Goal: Information Seeking & Learning: Check status

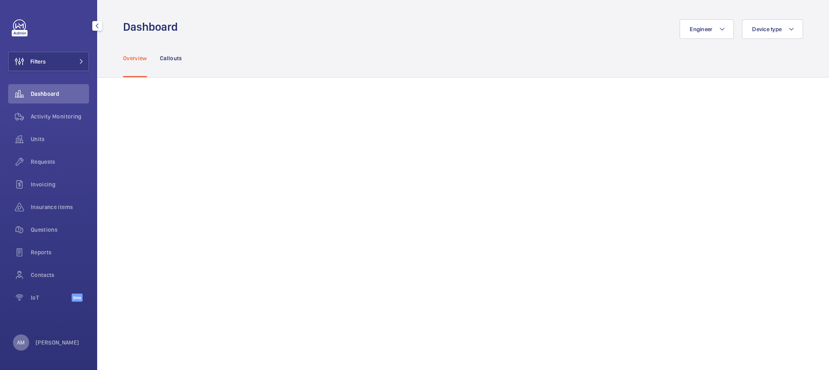
click at [23, 348] on div "AM" at bounding box center [21, 343] width 16 height 16
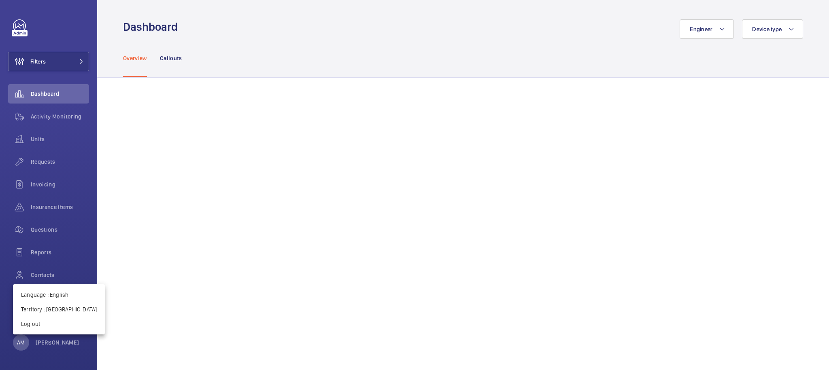
click at [188, 246] on div at bounding box center [414, 185] width 829 height 370
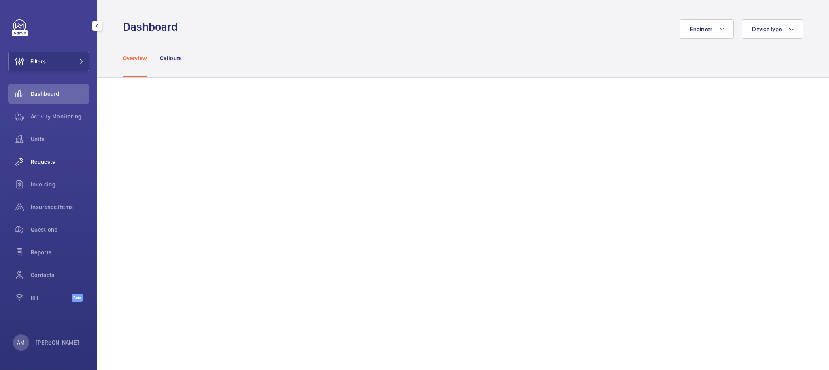
click at [42, 159] on span "Requests" at bounding box center [60, 162] width 58 height 8
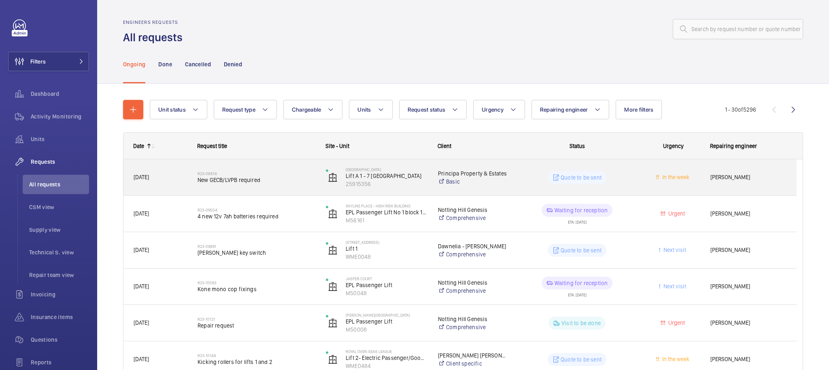
click at [641, 180] on div "In the week" at bounding box center [667, 177] width 63 height 25
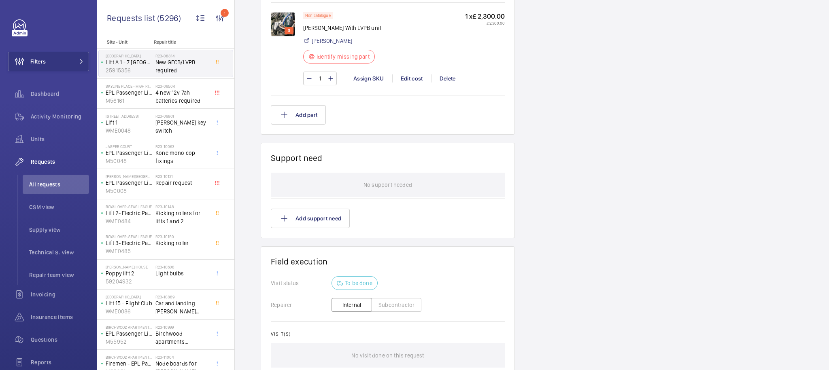
scroll to position [673, 0]
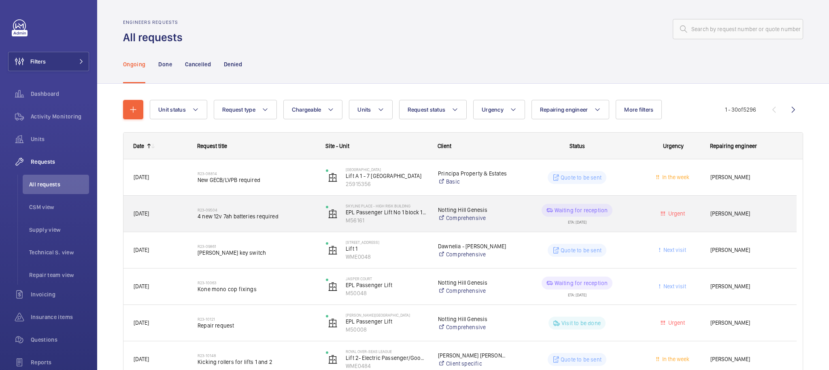
click at [693, 208] on div "Urgent" at bounding box center [667, 213] width 63 height 25
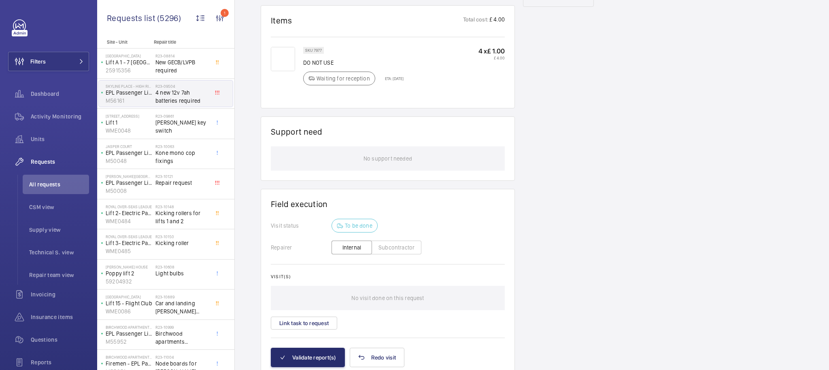
scroll to position [417, 0]
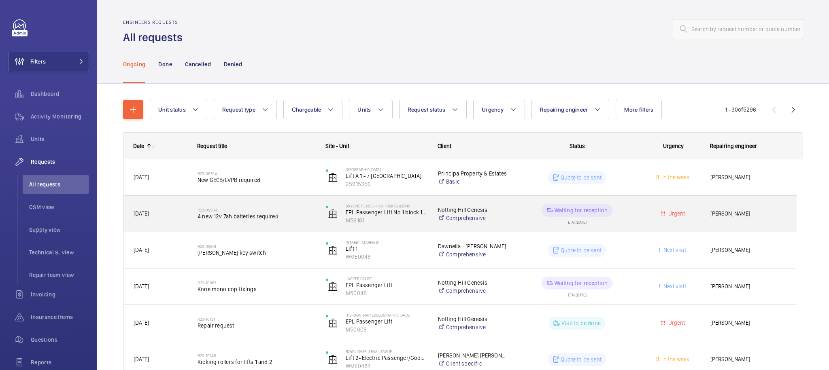
scroll to position [337, 0]
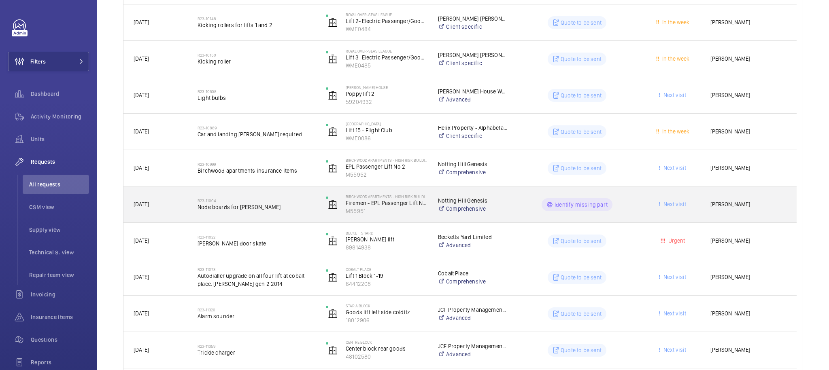
click at [698, 214] on div "Next visit" at bounding box center [667, 204] width 63 height 25
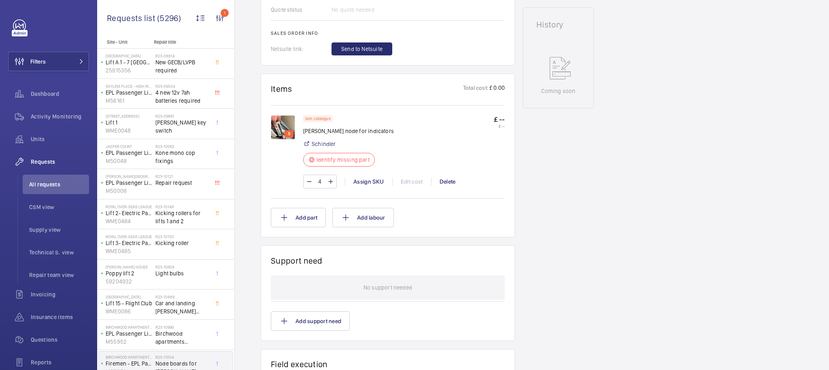
scroll to position [393, 0]
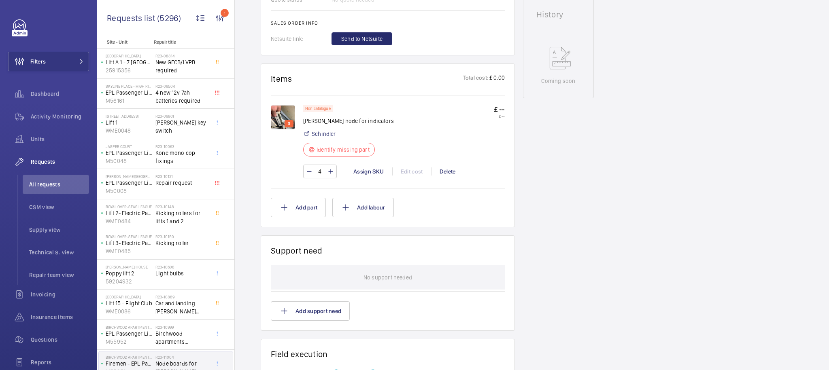
drag, startPoint x: 496, startPoint y: 215, endPoint x: 508, endPoint y: 217, distance: 12.3
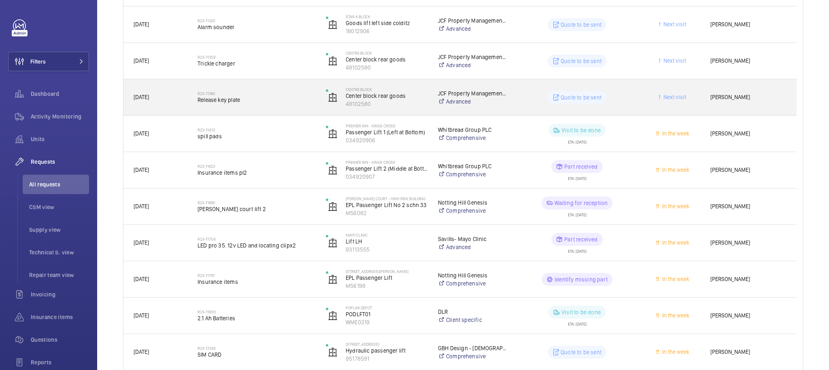
scroll to position [921, 0]
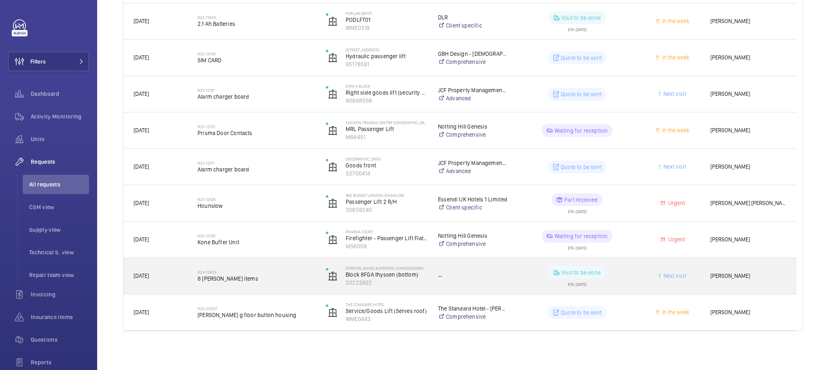
click at [714, 277] on span "Bill Wheatley" at bounding box center [748, 275] width 76 height 9
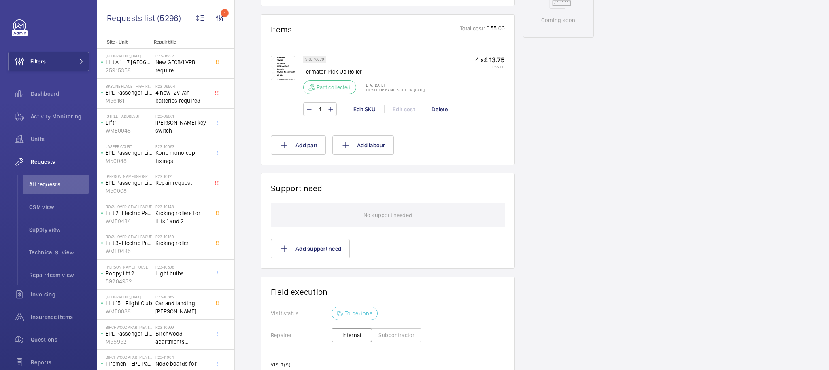
scroll to position [432, 0]
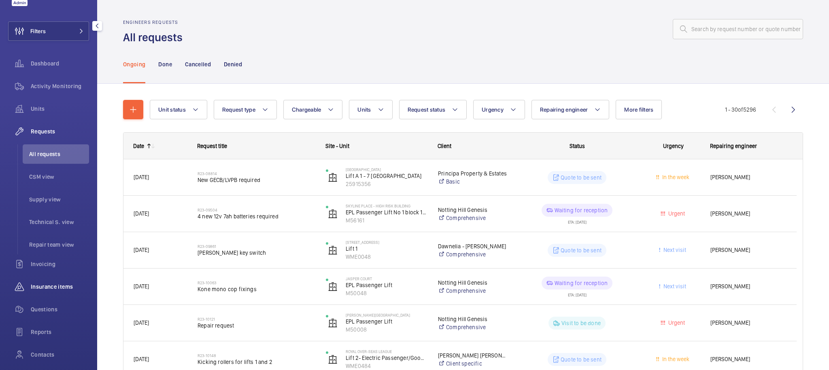
scroll to position [31, 0]
click at [50, 290] on div "Insurance items" at bounding box center [48, 285] width 81 height 19
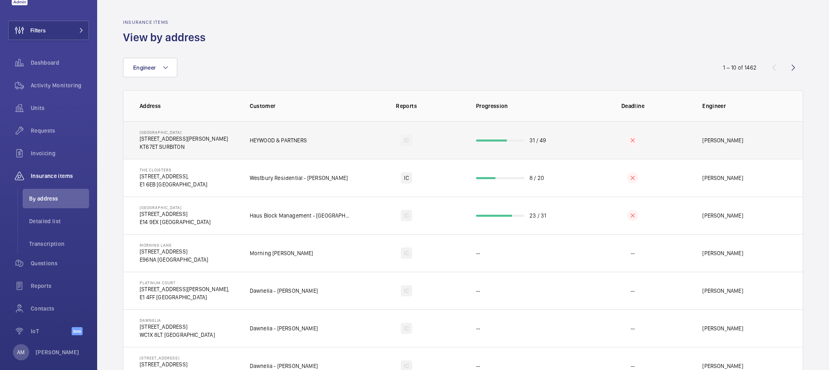
click at [696, 138] on td "Lewis Hughes" at bounding box center [745, 140] width 113 height 38
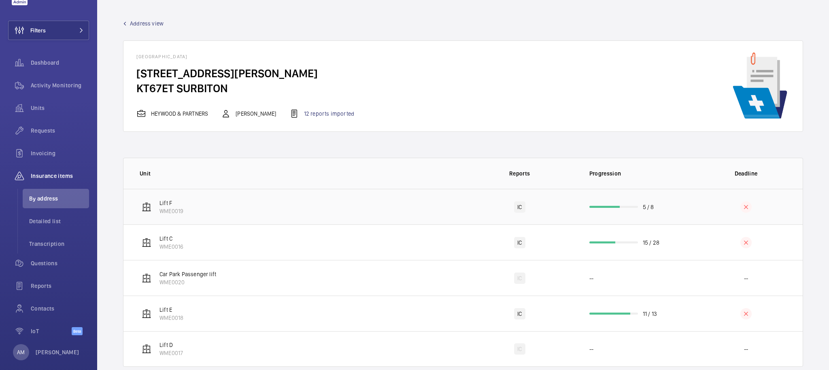
click at [727, 201] on td at bounding box center [745, 207] width 113 height 36
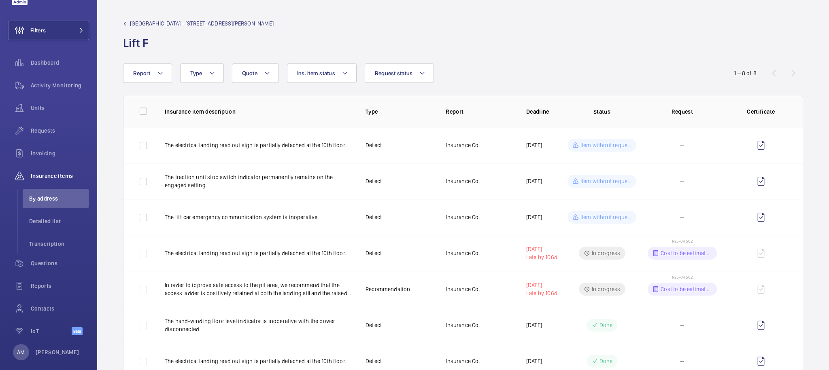
click at [170, 20] on span "[GEOGRAPHIC_DATA] - [STREET_ADDRESS][PERSON_NAME]" at bounding box center [202, 23] width 144 height 8
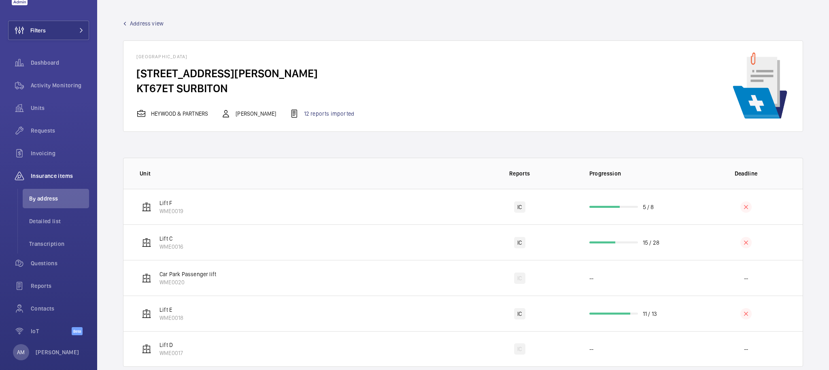
click at [142, 20] on span "Address view" at bounding box center [147, 23] width 34 height 8
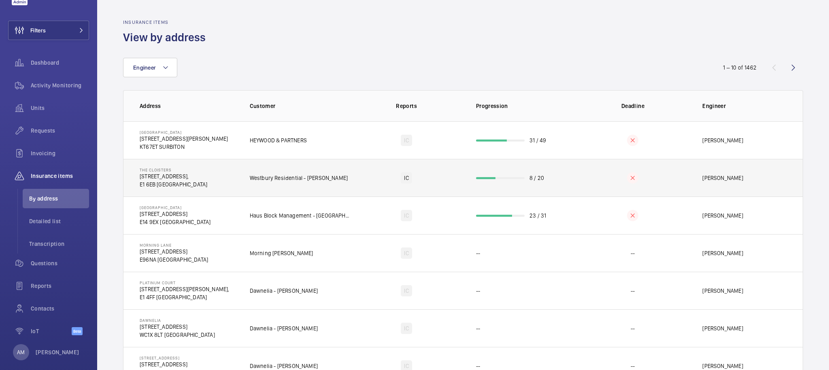
click at [672, 173] on td at bounding box center [632, 178] width 113 height 38
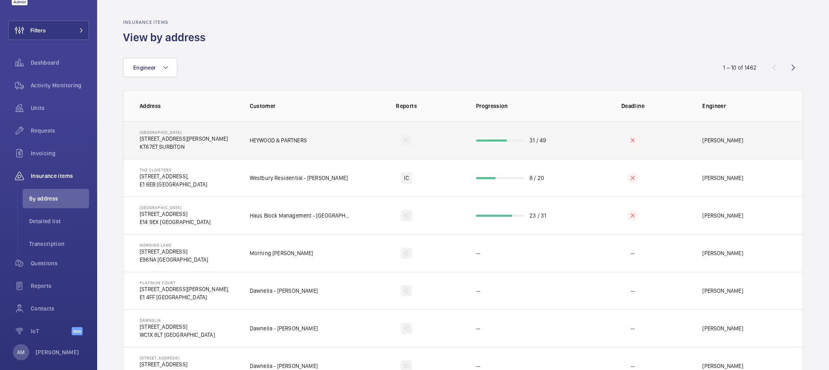
click at [518, 141] on wm-front-progress-bar at bounding box center [500, 141] width 49 height 2
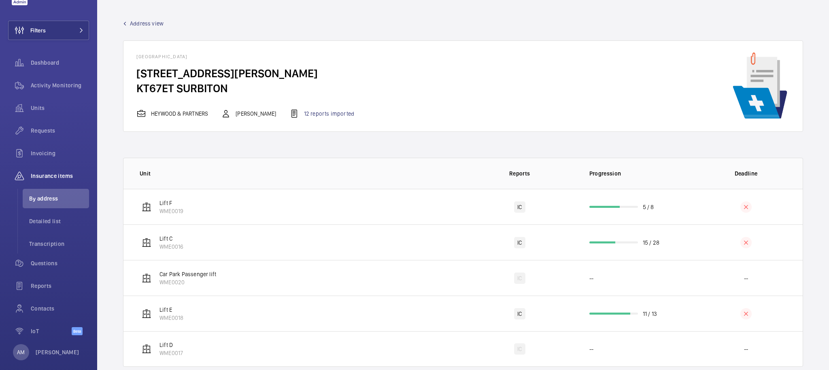
click at [145, 26] on span "Address view" at bounding box center [147, 23] width 34 height 8
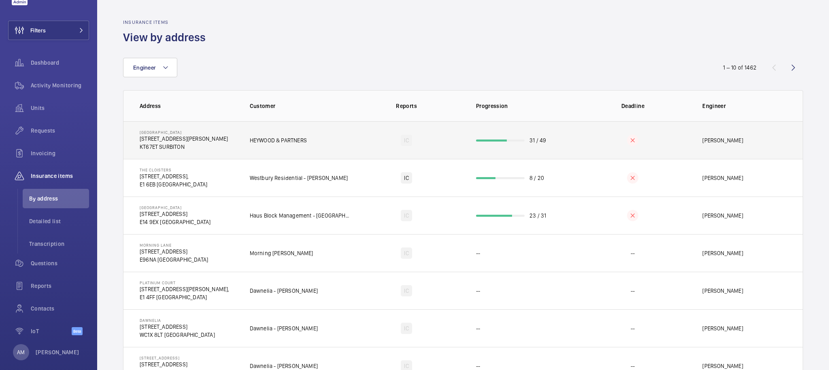
click at [732, 151] on td "Lewis Hughes" at bounding box center [745, 140] width 113 height 38
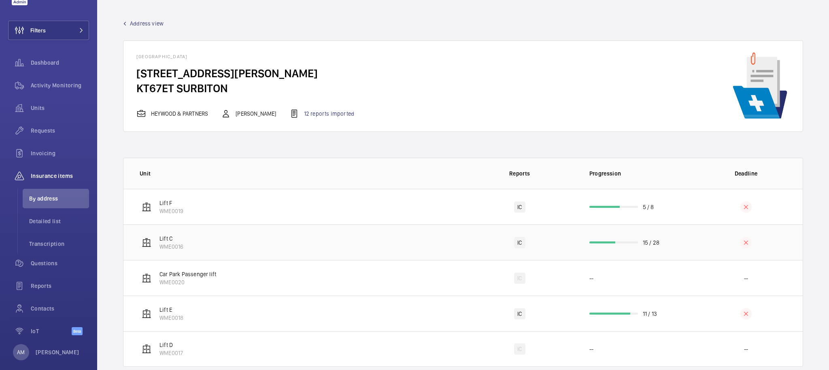
click at [689, 242] on td at bounding box center [745, 243] width 113 height 36
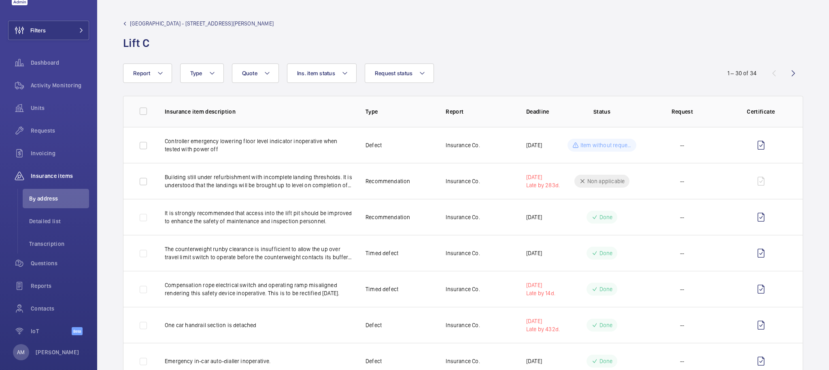
click at [142, 23] on span "[GEOGRAPHIC_DATA] - [STREET_ADDRESS][PERSON_NAME]" at bounding box center [202, 23] width 144 height 8
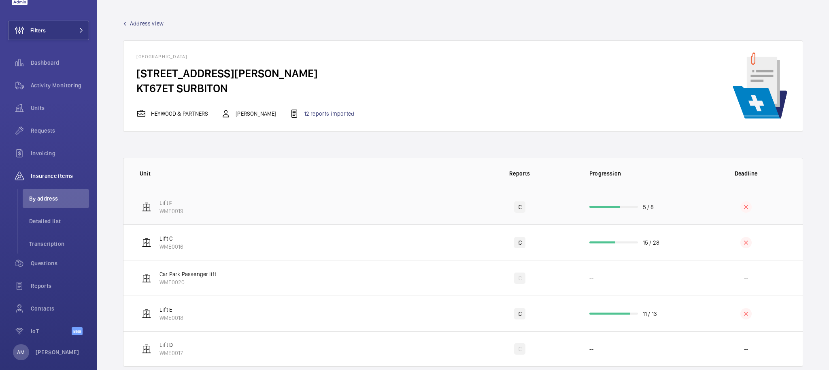
click at [604, 204] on td "5 / 8" at bounding box center [632, 207] width 113 height 36
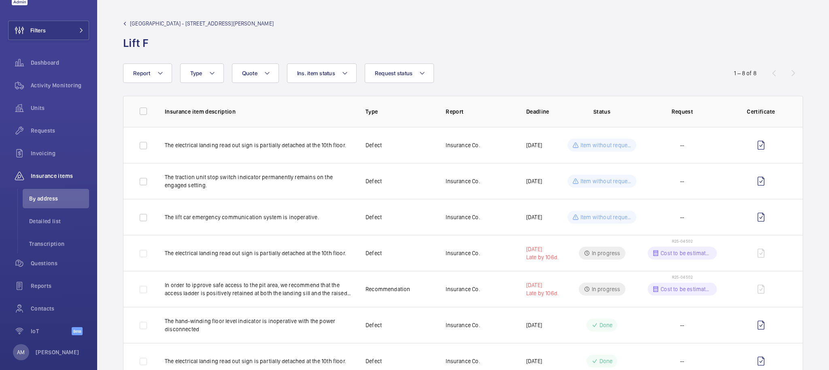
click at [148, 24] on span "[GEOGRAPHIC_DATA] - [STREET_ADDRESS][PERSON_NAME]" at bounding box center [202, 23] width 144 height 8
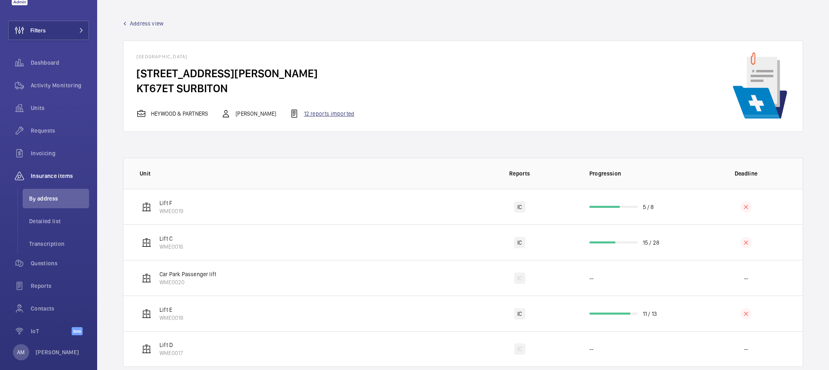
click at [314, 113] on div "12 reports imported" at bounding box center [321, 114] width 65 height 10
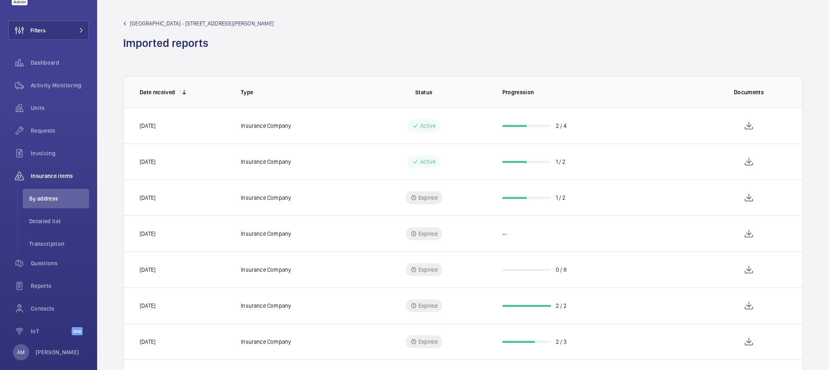
click at [581, 198] on td "1 / 2" at bounding box center [593, 198] width 209 height 36
click at [574, 161] on td "1 / 2" at bounding box center [593, 162] width 209 height 36
click at [599, 127] on td "2 / 4" at bounding box center [593, 126] width 209 height 36
click at [744, 126] on wm-front-icon-button at bounding box center [748, 125] width 19 height 19
click at [533, 88] on p "Progression" at bounding box center [600, 92] width 196 height 8
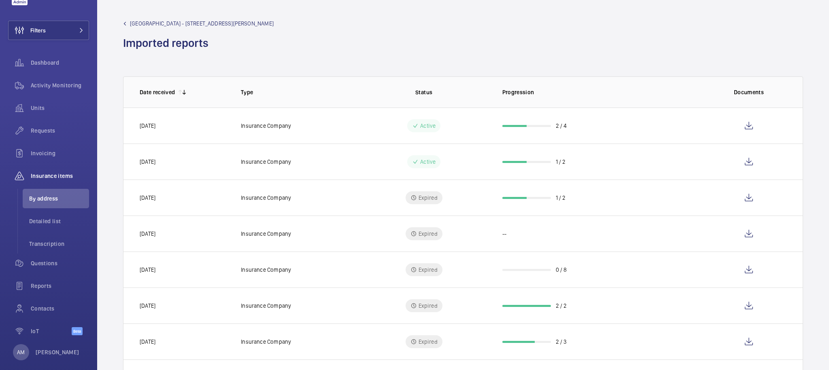
click at [549, 67] on wm-front-table "0 of 0 Date received Type Status Progression Documents 28/10/2024 Insurance Com…" at bounding box center [462, 302] width 731 height 477
click at [339, 59] on wm-front-admin-header "[GEOGRAPHIC_DATA] - [STREET_ADDRESS][PERSON_NAME] reports" at bounding box center [462, 32] width 731 height 64
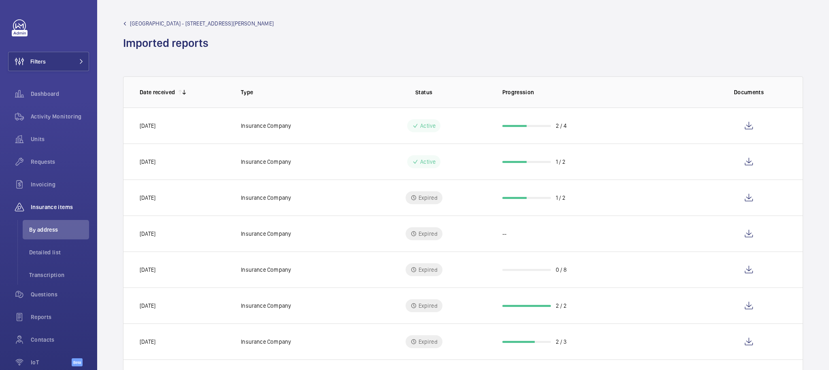
click at [506, 34] on div "[GEOGRAPHIC_DATA] - [STREET_ADDRESS][PERSON_NAME] reports" at bounding box center [463, 34] width 680 height 31
